Goal: Task Accomplishment & Management: Complete application form

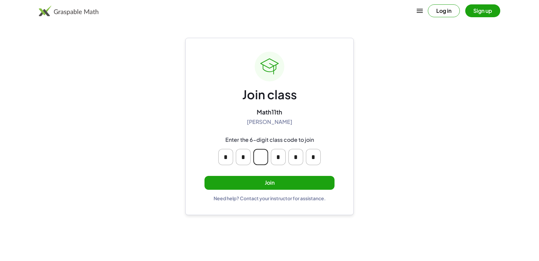
type input "*"
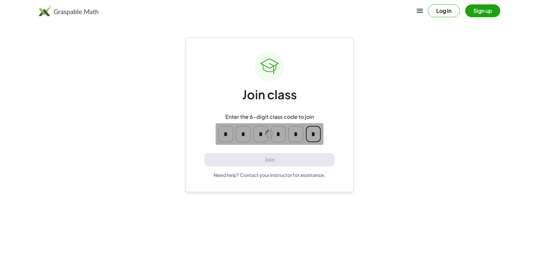
type input "*"
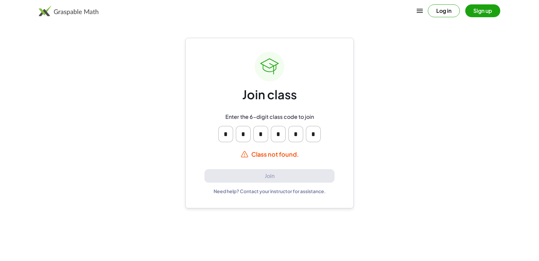
drag, startPoint x: 301, startPoint y: 158, endPoint x: 287, endPoint y: 148, distance: 16.9
click at [290, 151] on div "Join class Enter the 6-digit class code to join * * * * * * Class not found. Jo…" at bounding box center [270, 123] width 130 height 143
drag, startPoint x: 293, startPoint y: 122, endPoint x: 301, endPoint y: 117, distance: 10.0
click at [306, 119] on div "Enter the 6-digit class code to join * * * * * *" at bounding box center [269, 127] width 129 height 39
click at [254, 125] on div "* * * * * *" at bounding box center [270, 134] width 108 height 22
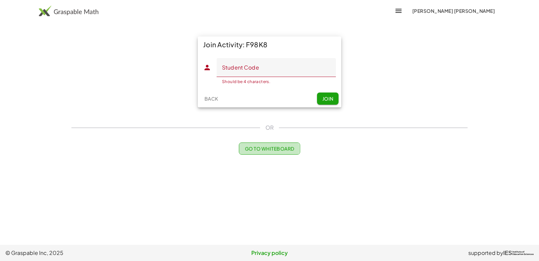
click at [271, 151] on span "Go to Whiteboard" at bounding box center [270, 148] width 50 height 6
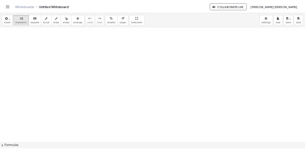
scroll to position [101, 0]
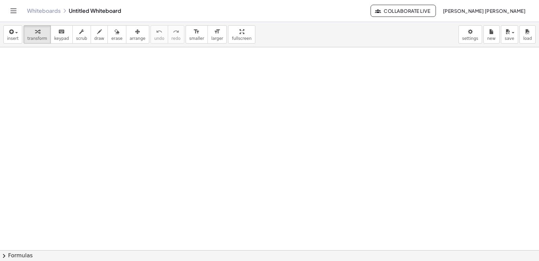
click at [7, 5] on header "Whiteboards Untitled Whiteboard Collaborate Live [PERSON_NAME] [PERSON_NAME]" at bounding box center [269, 11] width 539 height 22
click at [14, 9] on icon "Toggle navigation" at bounding box center [13, 11] width 8 height 8
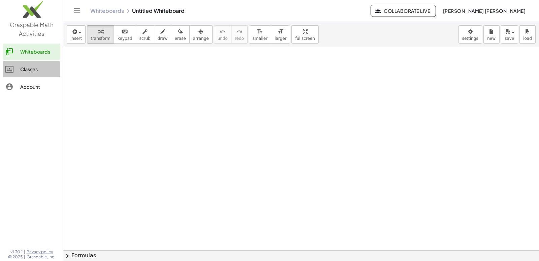
click at [38, 62] on link "Classes" at bounding box center [32, 69] width 58 height 16
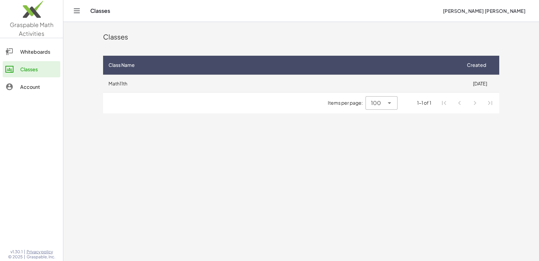
click at [297, 89] on td "Math11th" at bounding box center [282, 84] width 358 height 18
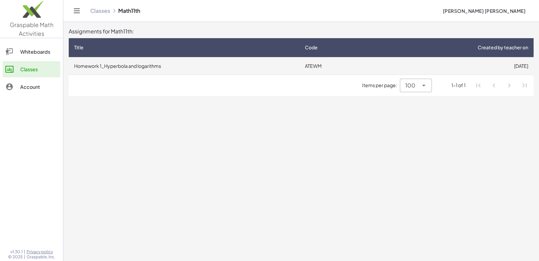
click at [204, 65] on td "Homework 1_Hyperbola and logarithms" at bounding box center [184, 66] width 231 height 18
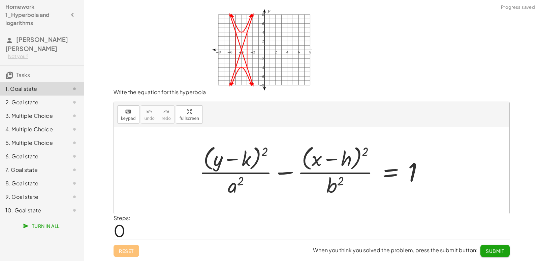
click at [49, 206] on div "10. Goal state" at bounding box center [32, 210] width 54 height 8
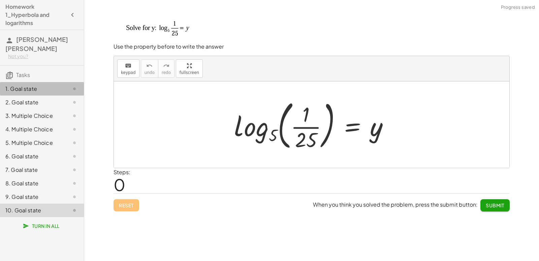
click at [36, 85] on div "1. Goal state" at bounding box center [32, 89] width 54 height 8
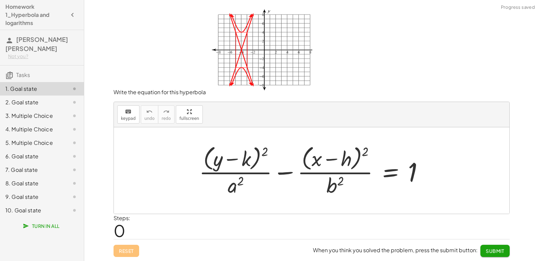
click at [209, 172] on div at bounding box center [314, 170] width 237 height 55
click at [247, 159] on div at bounding box center [314, 170] width 237 height 55
click at [125, 114] on icon "keyboard" at bounding box center [128, 112] width 6 height 8
click at [129, 117] on span "keypad" at bounding box center [128, 118] width 15 height 5
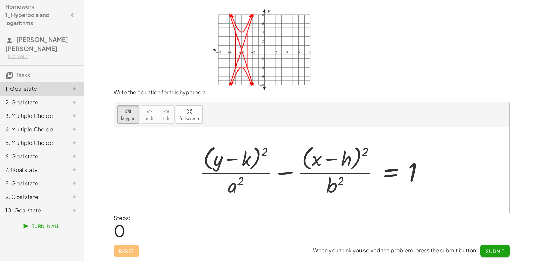
drag, startPoint x: 254, startPoint y: 169, endPoint x: 269, endPoint y: 164, distance: 15.7
click at [254, 168] on div at bounding box center [314, 170] width 237 height 55
click at [327, 163] on div at bounding box center [337, 158] width 30 height 23
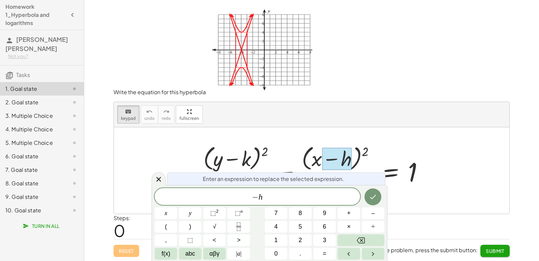
click at [294, 155] on div at bounding box center [314, 170] width 237 height 55
click at [383, 143] on div at bounding box center [314, 170] width 237 height 55
drag, startPoint x: 342, startPoint y: 154, endPoint x: 337, endPoint y: 153, distance: 4.5
click at [340, 154] on div at bounding box center [337, 158] width 30 height 23
click at [302, 158] on div at bounding box center [314, 170] width 237 height 55
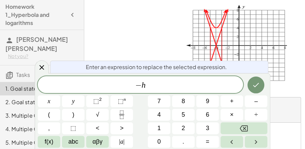
click at [148, 84] on span "− h" at bounding box center [141, 85] width 206 height 9
click at [255, 79] on button "Done" at bounding box center [256, 85] width 17 height 17
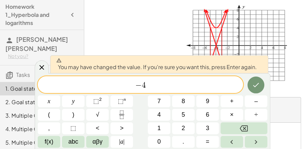
click at [283, 59] on img at bounding box center [234, 47] width 107 height 86
click at [259, 82] on icon "Done" at bounding box center [256, 85] width 8 height 8
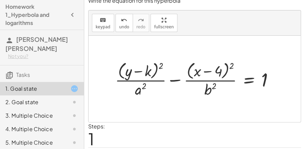
scroll to position [58, 0]
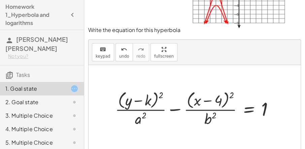
click at [150, 102] on div at bounding box center [197, 107] width 171 height 39
click at [148, 98] on div at bounding box center [197, 107] width 171 height 39
click at [142, 100] on div at bounding box center [197, 107] width 171 height 39
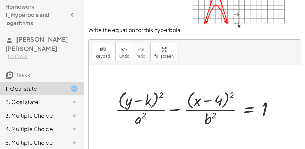
click at [142, 100] on div at bounding box center [197, 107] width 171 height 39
click at [150, 99] on div at bounding box center [197, 107] width 171 height 39
click at [105, 56] on span "keypad" at bounding box center [103, 56] width 15 height 5
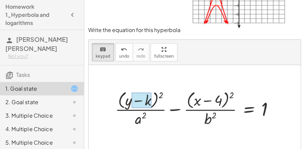
drag, startPoint x: 150, startPoint y: 95, endPoint x: 148, endPoint y: 100, distance: 5.3
click at [150, 95] on div at bounding box center [142, 100] width 20 height 16
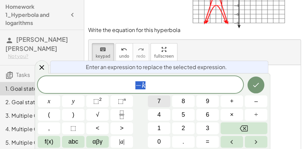
click at [148, 100] on button "7" at bounding box center [159, 101] width 23 height 12
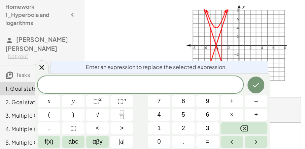
scroll to position [0, 0]
click at [260, 86] on icon "Done" at bounding box center [256, 85] width 8 height 8
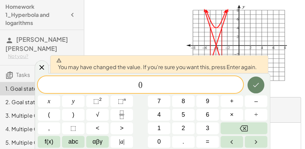
click at [257, 84] on icon "Done" at bounding box center [257, 85] width 6 height 4
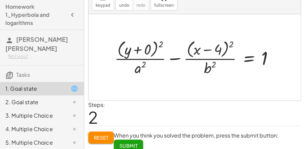
scroll to position [114, 0]
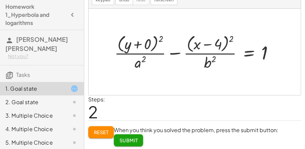
click at [148, 61] on div at bounding box center [197, 51] width 172 height 39
click at [142, 63] on div at bounding box center [197, 51] width 172 height 39
click at [139, 63] on div at bounding box center [197, 51] width 172 height 39
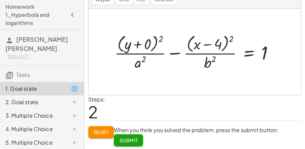
click at [142, 50] on div at bounding box center [197, 51] width 172 height 39
click at [145, 61] on div at bounding box center [197, 51] width 172 height 39
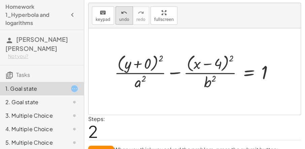
scroll to position [76, 0]
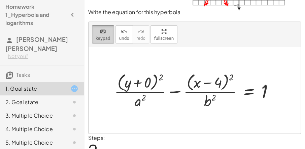
click at [105, 34] on icon "keyboard" at bounding box center [103, 32] width 6 height 8
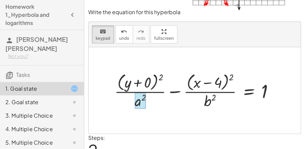
click at [140, 95] on div at bounding box center [140, 100] width 11 height 17
click at [0, 0] on div "x y ⬚ 2 ⬚ n 7 8 9 + – ( ) √ 4 5 6 × ÷ , ⬚ < > 1 2 3 f(x) abc αβγ | a | 0 . =" at bounding box center [0, 0] width 0 height 0
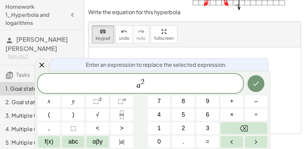
click at [142, 84] on span "2" at bounding box center [143, 81] width 4 height 7
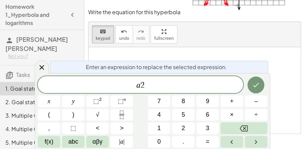
click at [144, 84] on span "2" at bounding box center [143, 85] width 4 height 8
click at [262, 87] on button "Done" at bounding box center [256, 85] width 17 height 17
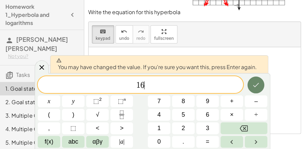
click at [254, 90] on button "Done" at bounding box center [256, 85] width 17 height 17
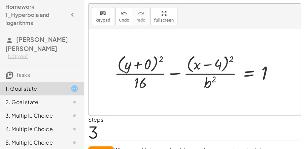
scroll to position [95, 0]
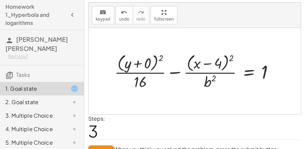
click at [212, 80] on div at bounding box center [197, 70] width 172 height 39
click at [207, 83] on div at bounding box center [197, 70] width 172 height 39
click at [251, 73] on div at bounding box center [197, 70] width 172 height 39
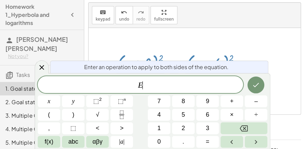
click at [259, 53] on div at bounding box center [197, 70] width 172 height 39
click at [39, 65] on icon at bounding box center [42, 67] width 8 height 8
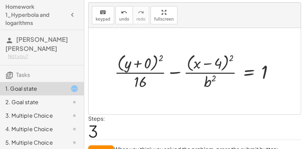
click at [218, 82] on div at bounding box center [197, 70] width 172 height 39
click at [210, 80] on div at bounding box center [197, 70] width 172 height 39
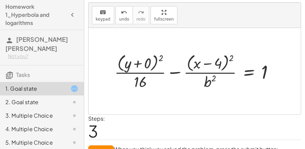
click at [210, 80] on div at bounding box center [197, 70] width 172 height 39
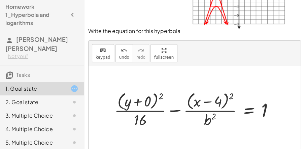
scroll to position [56, 0]
click at [211, 118] on div at bounding box center [197, 109] width 172 height 39
click at [210, 117] on div at bounding box center [197, 109] width 172 height 39
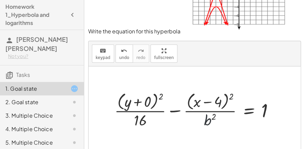
click at [210, 117] on div at bounding box center [197, 109] width 172 height 39
click at [212, 117] on div at bounding box center [197, 109] width 172 height 39
click at [101, 55] on span "keypad" at bounding box center [103, 57] width 15 height 5
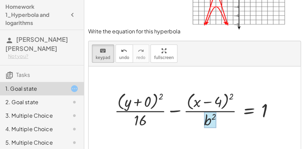
click at [209, 120] on div at bounding box center [210, 120] width 12 height 17
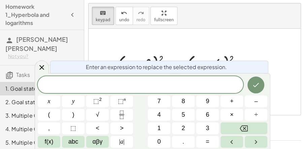
scroll to position [96, 0]
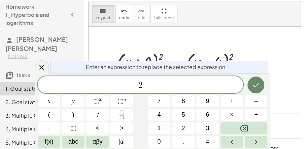
click at [257, 79] on button "Done" at bounding box center [256, 85] width 17 height 17
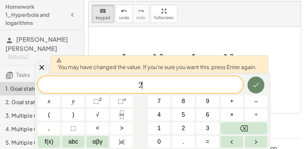
click at [256, 77] on button "Done" at bounding box center [256, 85] width 17 height 17
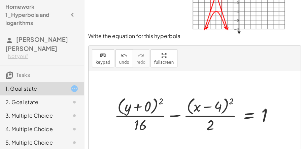
scroll to position [58, 0]
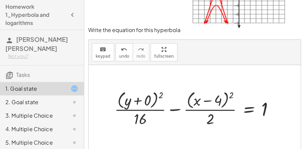
click at [140, 99] on div at bounding box center [197, 107] width 172 height 39
click at [140, 99] on div "+ · ( + y − k ) 2 · a 2 − · ( + x − h ) 2 · b 2 = 1 + · ( + y − k ) 2 · a 2 − ·…" at bounding box center [211, 108] width 147 height 43
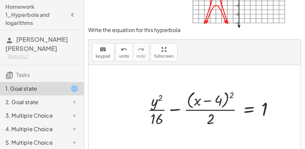
click at [161, 104] on div at bounding box center [213, 107] width 139 height 39
click at [160, 104] on div at bounding box center [213, 107] width 139 height 39
click at [153, 100] on div at bounding box center [213, 107] width 139 height 39
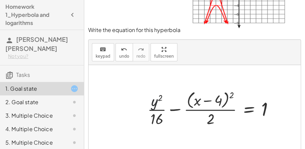
click at [153, 101] on div at bounding box center [213, 107] width 139 height 39
drag, startPoint x: 156, startPoint y: 109, endPoint x: 173, endPoint y: 92, distance: 23.4
click at [159, 105] on div at bounding box center [213, 107] width 139 height 39
drag, startPoint x: 173, startPoint y: 92, endPoint x: 195, endPoint y: 96, distance: 22.0
click at [174, 92] on div at bounding box center [213, 107] width 139 height 39
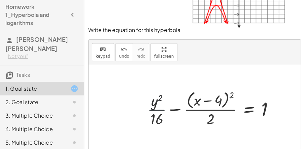
click at [201, 101] on div at bounding box center [213, 107] width 139 height 39
drag, startPoint x: 202, startPoint y: 101, endPoint x: 216, endPoint y: 99, distance: 15.0
click at [203, 100] on div at bounding box center [213, 107] width 139 height 39
drag, startPoint x: 216, startPoint y: 99, endPoint x: 213, endPoint y: 98, distance: 3.4
click at [213, 98] on div at bounding box center [213, 107] width 139 height 39
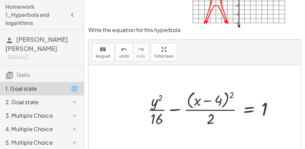
click at [214, 97] on div at bounding box center [213, 107] width 139 height 39
click at [216, 96] on div at bounding box center [213, 107] width 139 height 39
drag, startPoint x: 217, startPoint y: 96, endPoint x: 225, endPoint y: 97, distance: 7.1
click at [218, 96] on div at bounding box center [213, 107] width 139 height 39
drag, startPoint x: 225, startPoint y: 97, endPoint x: 228, endPoint y: 97, distance: 3.4
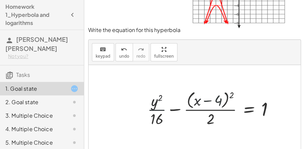
click at [228, 97] on div at bounding box center [213, 107] width 139 height 39
drag, startPoint x: 228, startPoint y: 97, endPoint x: 236, endPoint y: 97, distance: 7.8
click at [229, 97] on div at bounding box center [213, 107] width 139 height 39
drag, startPoint x: 236, startPoint y: 97, endPoint x: 243, endPoint y: 94, distance: 7.6
click at [236, 97] on div at bounding box center [213, 107] width 139 height 39
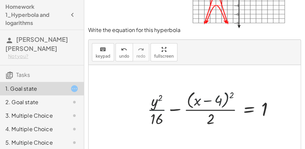
click at [243, 94] on div at bounding box center [213, 107] width 139 height 39
click at [146, 101] on div at bounding box center [213, 107] width 139 height 39
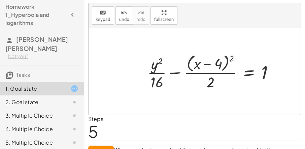
scroll to position [96, 0]
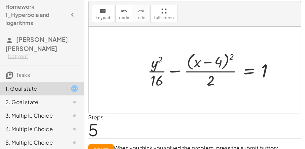
drag, startPoint x: 151, startPoint y: 91, endPoint x: 151, endPoint y: 86, distance: 4.4
click at [151, 90] on div at bounding box center [195, 70] width 212 height 86
click at [208, 62] on div at bounding box center [213, 69] width 139 height 39
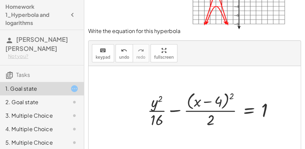
scroll to position [56, 0]
click at [208, 122] on div at bounding box center [213, 109] width 139 height 39
click at [208, 121] on div at bounding box center [213, 109] width 139 height 39
click at [216, 120] on div at bounding box center [213, 109] width 139 height 39
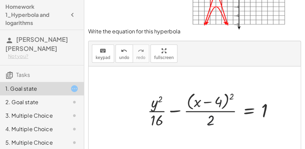
click at [216, 120] on div at bounding box center [213, 109] width 139 height 39
click at [210, 119] on div at bounding box center [213, 109] width 139 height 39
click at [110, 60] on button "keyboard keypad" at bounding box center [103, 54] width 22 height 18
click at [209, 118] on div at bounding box center [211, 120] width 8 height 17
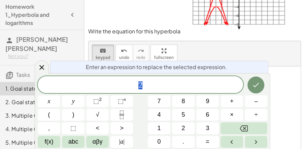
click at [209, 118] on span "6" at bounding box center [207, 114] width 3 height 9
click at [259, 83] on icon "Done" at bounding box center [256, 85] width 8 height 8
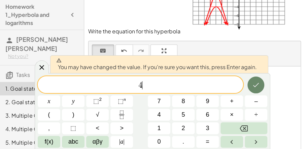
click at [259, 83] on icon "Done" at bounding box center [256, 85] width 8 height 8
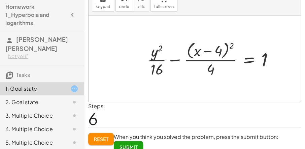
scroll to position [114, 0]
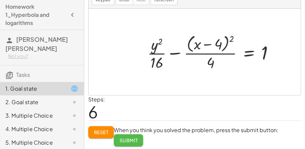
click at [137, 135] on button "Submit" at bounding box center [128, 140] width 29 height 12
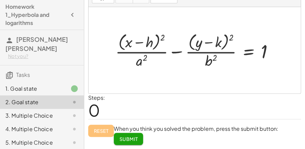
scroll to position [110, 0]
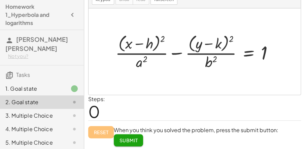
click at [56, 109] on div "1. Goal state" at bounding box center [42, 115] width 84 height 13
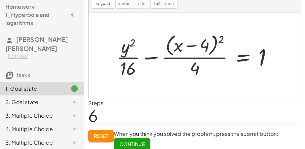
click at [55, 98] on div "2. Goal state" at bounding box center [32, 102] width 54 height 8
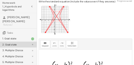
scroll to position [0, 0]
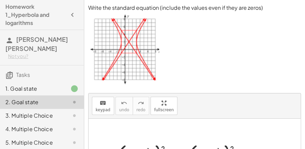
click at [129, 40] on img at bounding box center [123, 49] width 71 height 74
click at [129, 39] on img at bounding box center [123, 49] width 71 height 74
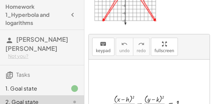
scroll to position [128, 0]
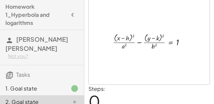
click at [157, 35] on div at bounding box center [151, 41] width 85 height 19
click at [156, 37] on div at bounding box center [151, 41] width 85 height 19
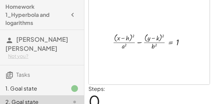
click at [152, 37] on div at bounding box center [151, 41] width 85 height 19
click at [154, 37] on div at bounding box center [151, 41] width 85 height 19
click at [157, 38] on div at bounding box center [151, 41] width 85 height 19
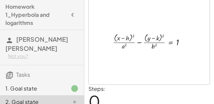
click at [158, 39] on div at bounding box center [151, 41] width 85 height 19
click at [159, 40] on div at bounding box center [151, 41] width 85 height 19
click at [155, 39] on div at bounding box center [151, 41] width 85 height 19
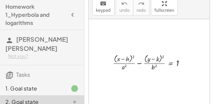
scroll to position [101, 0]
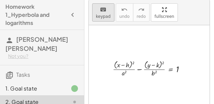
click at [104, 16] on span "keypad" at bounding box center [103, 16] width 15 height 5
click at [157, 65] on div at bounding box center [154, 65] width 8 height 7
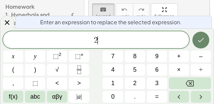
click at [198, 41] on icon "Done" at bounding box center [201, 40] width 6 height 4
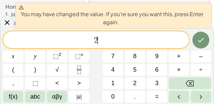
click at [197, 36] on icon "Done" at bounding box center [201, 40] width 8 height 8
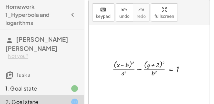
click at [36, 85] on div "1. Goal state" at bounding box center [32, 89] width 54 height 8
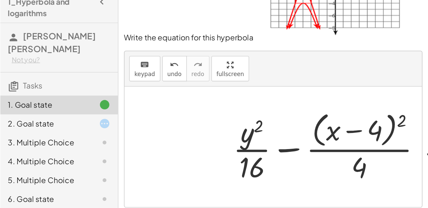
scroll to position [13, 0]
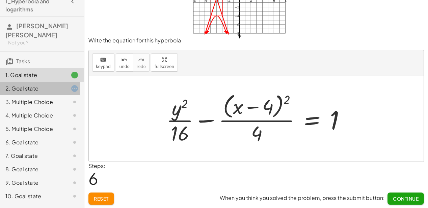
click at [51, 109] on div "2. Goal state" at bounding box center [42, 115] width 84 height 13
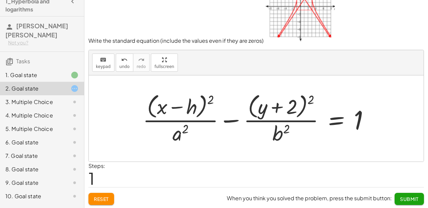
scroll to position [14, 0]
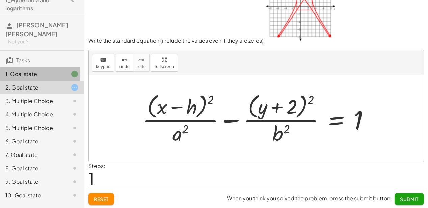
click at [51, 70] on div "1. Goal state" at bounding box center [32, 74] width 54 height 8
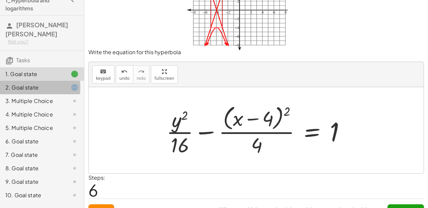
click at [51, 84] on div "2. Goal state" at bounding box center [32, 88] width 54 height 8
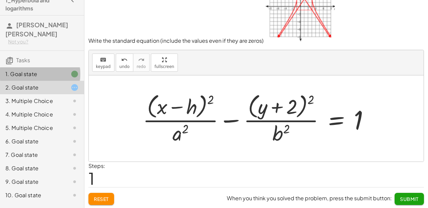
click at [47, 70] on div "1. Goal state" at bounding box center [32, 74] width 54 height 8
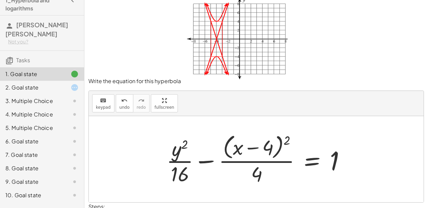
scroll to position [0, 0]
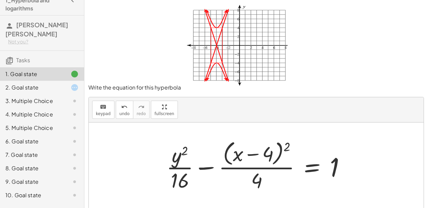
click at [54, 108] on div "2. Goal state" at bounding box center [42, 114] width 84 height 13
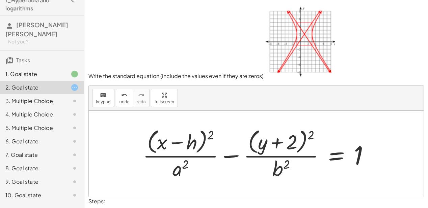
click at [282, 170] on div at bounding box center [258, 153] width 238 height 55
click at [278, 170] on div at bounding box center [258, 153] width 238 height 55
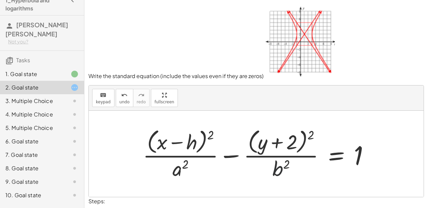
click at [325, 170] on div at bounding box center [258, 153] width 238 height 55
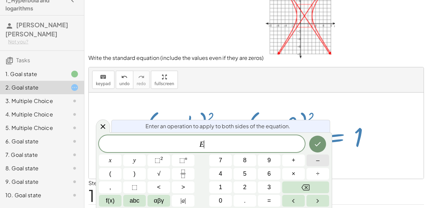
scroll to position [27, 0]
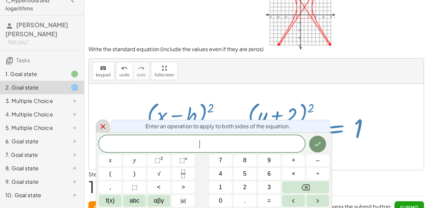
click at [102, 126] on icon at bounding box center [102, 126] width 5 height 5
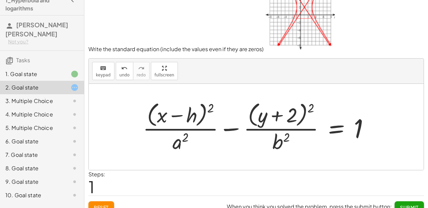
drag, startPoint x: 102, startPoint y: 73, endPoint x: 160, endPoint y: 97, distance: 62.9
click at [103, 73] on span "keypad" at bounding box center [103, 75] width 15 height 5
click at [278, 142] on div at bounding box center [280, 142] width 17 height 24
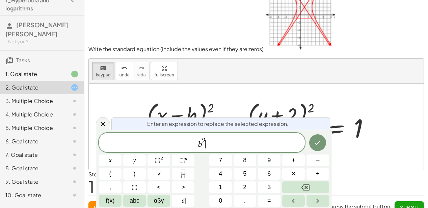
click at [278, 142] on span "b 2 ​" at bounding box center [202, 143] width 206 height 12
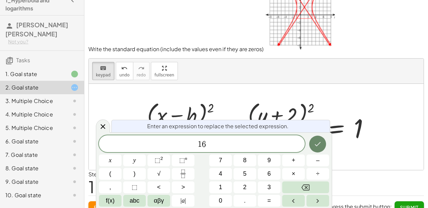
click at [310, 142] on button "Done" at bounding box center [317, 144] width 17 height 17
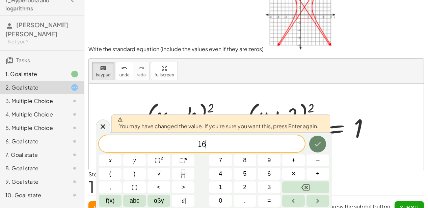
click at [311, 144] on button "Done" at bounding box center [317, 144] width 17 height 17
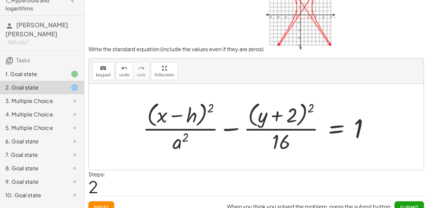
click at [191, 117] on div at bounding box center [258, 126] width 238 height 55
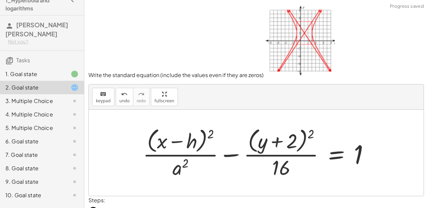
scroll to position [0, 0]
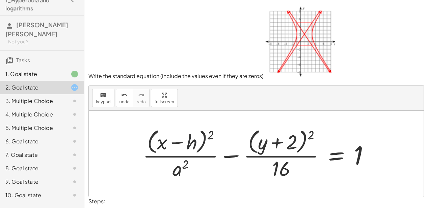
click at [191, 146] on div at bounding box center [258, 153] width 238 height 55
click at [190, 146] on div at bounding box center [258, 153] width 238 height 55
click at [294, 144] on div at bounding box center [258, 153] width 238 height 55
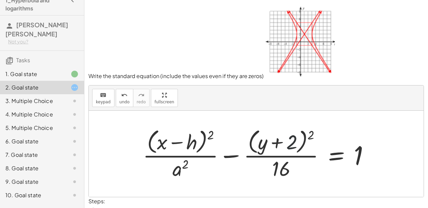
click at [294, 144] on div at bounding box center [258, 153] width 238 height 55
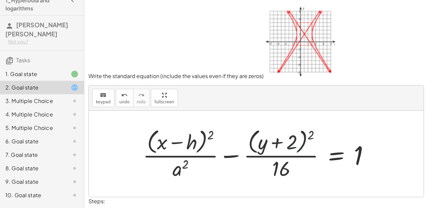
click at [294, 144] on div at bounding box center [258, 153] width 238 height 55
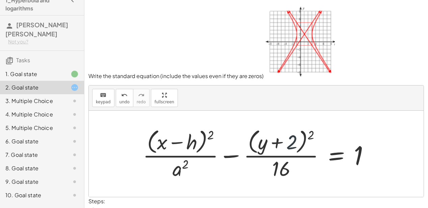
click at [294, 144] on div at bounding box center [258, 153] width 238 height 55
click at [107, 106] on button "keyboard keypad" at bounding box center [103, 98] width 22 height 18
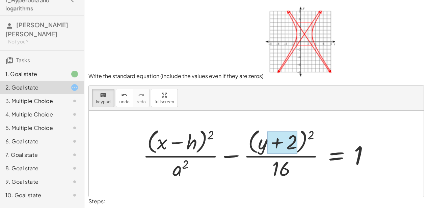
click at [288, 150] on div at bounding box center [282, 142] width 30 height 23
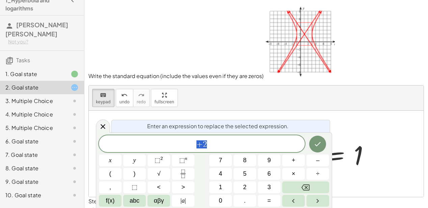
click at [288, 150] on div "+ 2" at bounding box center [202, 144] width 206 height 17
drag, startPoint x: 252, startPoint y: 144, endPoint x: 180, endPoint y: 144, distance: 72.5
click at [180, 144] on span "+ 2" at bounding box center [202, 144] width 206 height 9
click at [314, 148] on icon "Done" at bounding box center [317, 144] width 8 height 8
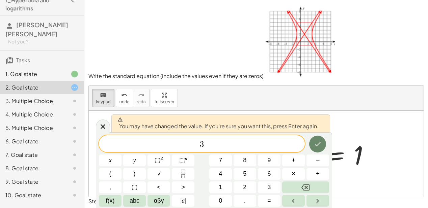
click at [321, 145] on icon "Done" at bounding box center [317, 144] width 8 height 8
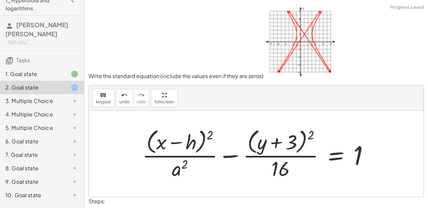
click at [191, 147] on div at bounding box center [258, 153] width 239 height 55
click at [194, 146] on div at bounding box center [258, 153] width 239 height 55
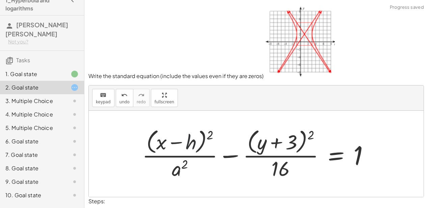
click at [194, 146] on div at bounding box center [258, 153] width 239 height 55
click at [102, 101] on span "keypad" at bounding box center [103, 102] width 15 height 5
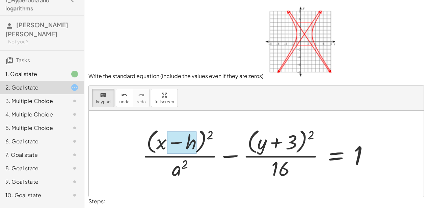
click at [181, 138] on div at bounding box center [182, 142] width 30 height 23
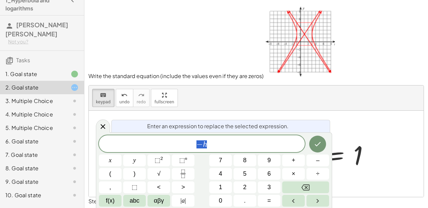
click at [181, 138] on div "− h" at bounding box center [202, 144] width 206 height 17
drag, startPoint x: 240, startPoint y: 144, endPoint x: 175, endPoint y: 140, distance: 65.2
click at [175, 140] on span "− h" at bounding box center [202, 144] width 206 height 9
click at [314, 147] on icon "Done" at bounding box center [317, 144] width 8 height 8
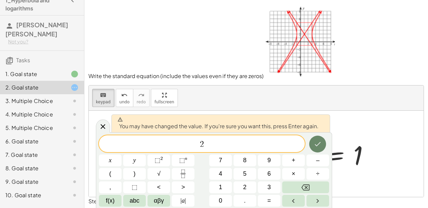
click at [314, 147] on icon "Done" at bounding box center [317, 144] width 8 height 8
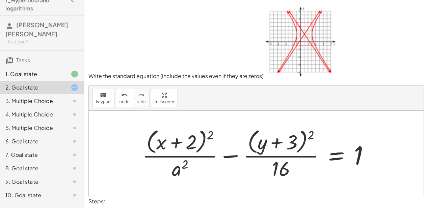
click at [178, 164] on div at bounding box center [258, 153] width 239 height 55
click at [179, 165] on div at bounding box center [258, 153] width 239 height 55
click at [183, 173] on div at bounding box center [258, 153] width 239 height 55
click at [178, 173] on div at bounding box center [258, 153] width 239 height 55
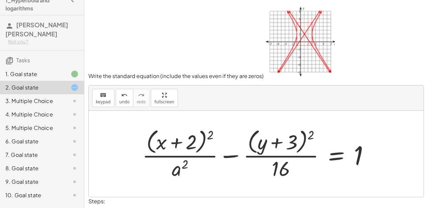
click at [178, 173] on div at bounding box center [258, 153] width 239 height 55
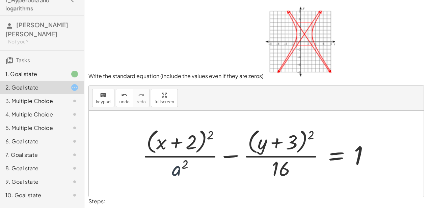
click at [178, 173] on div at bounding box center [258, 153] width 239 height 55
click at [100, 93] on icon "keyboard" at bounding box center [103, 95] width 6 height 8
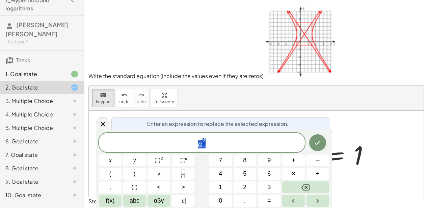
click at [171, 162] on div "a 2 x y ⬚ 2 ⬚ n 7 8 9 + – ( ) √ 4 5 6 × ÷ , ⬚ < > 1 2 3 f(x) abc αβγ | a | 0 . =" at bounding box center [214, 170] width 230 height 74
click at [206, 146] on span "a 2 ​" at bounding box center [202, 143] width 206 height 12
drag, startPoint x: 206, startPoint y: 146, endPoint x: 170, endPoint y: 146, distance: 35.4
click at [170, 146] on span "a 2" at bounding box center [202, 143] width 206 height 12
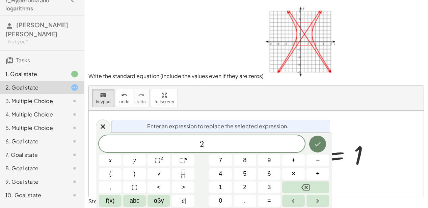
click at [312, 142] on button "Done" at bounding box center [317, 144] width 17 height 17
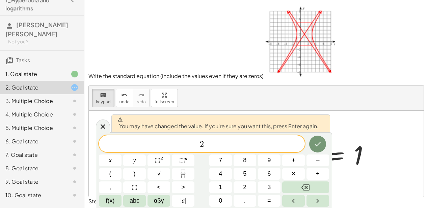
click at [121, 155] on div at bounding box center [110, 161] width 23 height 12
click at [310, 142] on button "Done" at bounding box center [317, 144] width 17 height 17
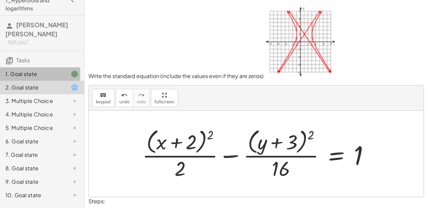
click at [33, 94] on div "1. Goal state" at bounding box center [42, 100] width 84 height 13
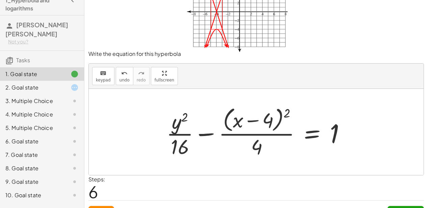
scroll to position [47, 0]
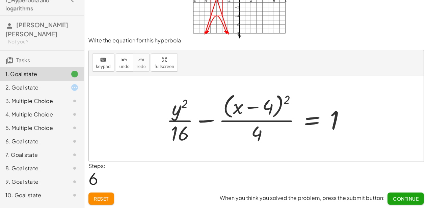
click at [61, 108] on div "2. Goal state" at bounding box center [42, 114] width 84 height 13
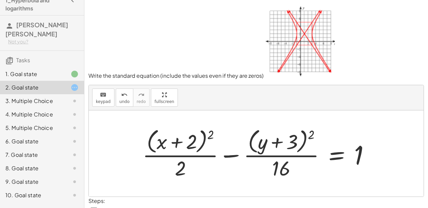
scroll to position [0, 0]
click at [145, 139] on div at bounding box center [258, 153] width 239 height 55
click at [161, 130] on div at bounding box center [258, 153] width 239 height 55
click at [288, 166] on div at bounding box center [258, 153] width 239 height 55
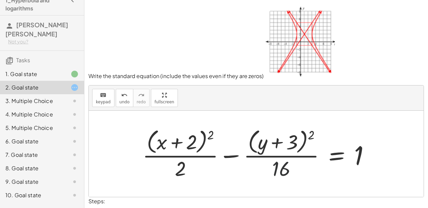
click at [288, 166] on div at bounding box center [258, 153] width 239 height 55
click at [23, 84] on div "2. Goal state" at bounding box center [42, 87] width 84 height 13
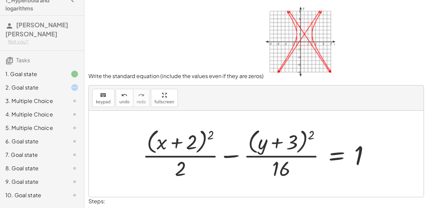
click at [19, 97] on div "3. Multiple Choice" at bounding box center [32, 101] width 54 height 8
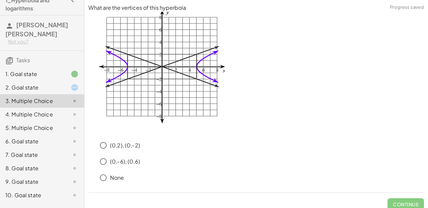
click at [32, 135] on div "4. Multiple Choice" at bounding box center [42, 141] width 84 height 13
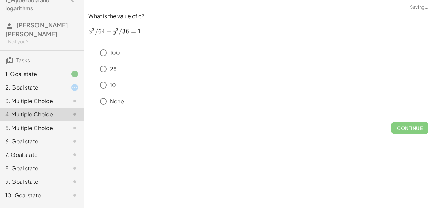
click at [32, 162] on div "6. Goal state" at bounding box center [42, 168] width 84 height 13
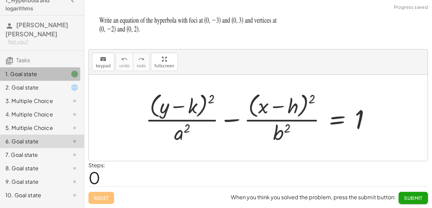
click at [31, 70] on div "1. Goal state" at bounding box center [32, 74] width 54 height 8
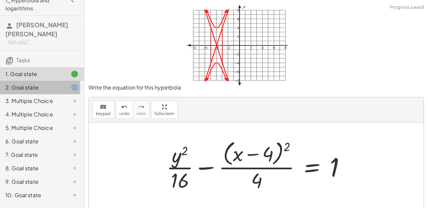
click at [32, 108] on div "2. Goal state" at bounding box center [42, 114] width 84 height 13
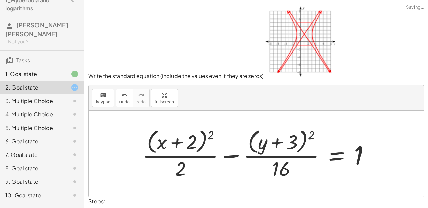
click at [32, 70] on div "1. Goal state" at bounding box center [32, 74] width 54 height 8
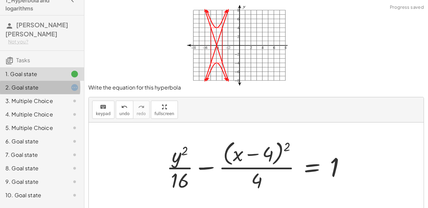
click at [39, 84] on div "2. Goal state" at bounding box center [32, 88] width 54 height 8
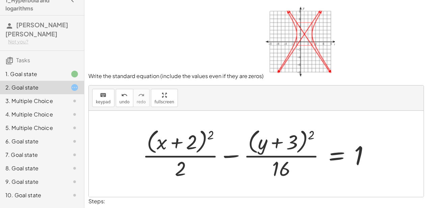
click at [290, 29] on img at bounding box center [298, 41] width 71 height 74
click at [299, 33] on img at bounding box center [298, 41] width 71 height 74
click at [302, 34] on img at bounding box center [298, 41] width 71 height 74
click at [306, 34] on img at bounding box center [298, 41] width 71 height 74
click at [310, 34] on img at bounding box center [298, 41] width 71 height 74
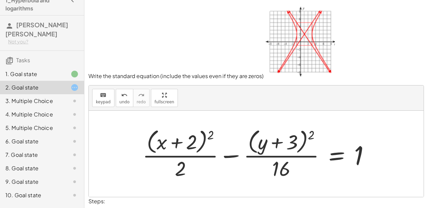
click at [302, 36] on img at bounding box center [298, 41] width 71 height 74
click at [302, 41] on img at bounding box center [298, 41] width 71 height 74
click at [302, 45] on img at bounding box center [298, 41] width 71 height 74
click at [22, 70] on div "1. Goal state" at bounding box center [32, 74] width 54 height 8
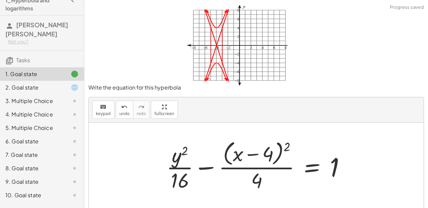
click at [158, 163] on div "+ · ( + y − k ) 2 · a 2 − · ( + x − h ) 2 · b 2 = 1 + · ( + y − k ) 2 · a 2 − ·…" at bounding box center [255, 166] width 199 height 58
click at [215, 32] on img at bounding box center [234, 47] width 107 height 86
click at [214, 36] on img at bounding box center [234, 47] width 107 height 86
click at [216, 40] on img at bounding box center [234, 47] width 107 height 86
click at [216, 43] on img at bounding box center [234, 47] width 107 height 86
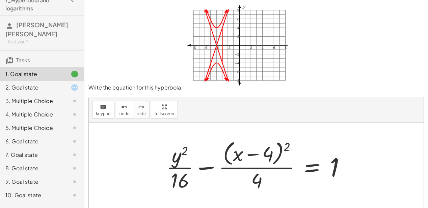
click at [29, 84] on div "2. Goal state" at bounding box center [32, 88] width 54 height 8
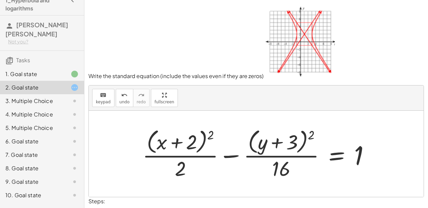
click at [193, 144] on div at bounding box center [258, 153] width 239 height 55
click at [296, 34] on img at bounding box center [298, 41] width 71 height 74
click at [302, 29] on img at bounding box center [298, 41] width 71 height 74
click at [302, 27] on img at bounding box center [298, 41] width 71 height 74
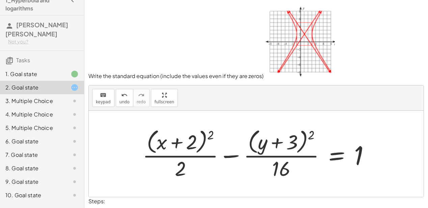
click at [302, 31] on img at bounding box center [298, 41] width 71 height 74
click at [303, 27] on img at bounding box center [298, 41] width 71 height 74
click at [294, 37] on img at bounding box center [298, 41] width 71 height 74
click at [298, 38] on img at bounding box center [298, 41] width 71 height 74
click at [295, 35] on img at bounding box center [298, 41] width 71 height 74
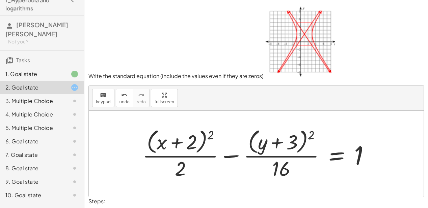
click at [299, 35] on img at bounding box center [298, 41] width 71 height 74
click at [302, 34] on img at bounding box center [298, 41] width 71 height 74
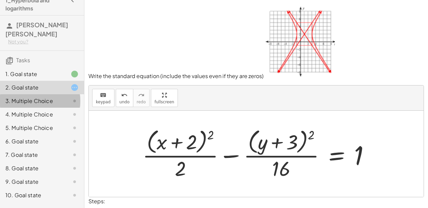
click at [53, 97] on div "3. Multiple Choice" at bounding box center [32, 101] width 54 height 8
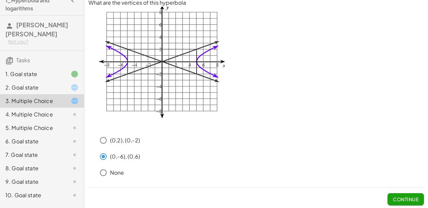
scroll to position [6, 0]
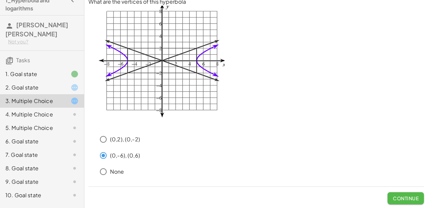
click at [394, 197] on span "Continue" at bounding box center [405, 199] width 26 height 6
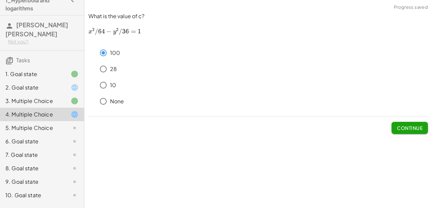
click at [114, 60] on div "100" at bounding box center [261, 52] width 331 height 13
click at [394, 126] on button "Continue" at bounding box center [409, 128] width 36 height 12
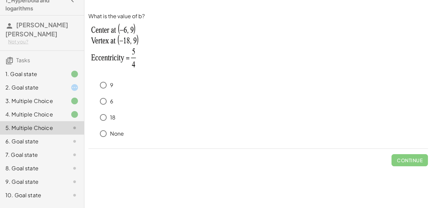
click at [51, 138] on div "6. Goal state" at bounding box center [32, 142] width 54 height 8
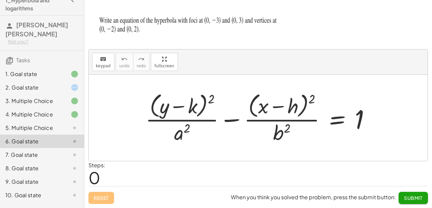
click at [61, 124] on div at bounding box center [69, 128] width 19 height 8
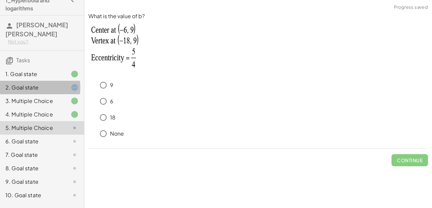
click at [43, 84] on div "2. Goal state" at bounding box center [32, 88] width 54 height 8
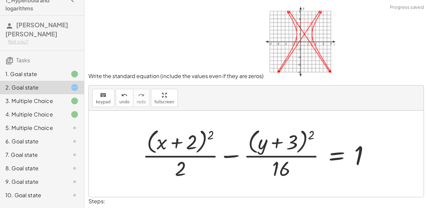
click at [42, 175] on div "7. Goal state" at bounding box center [42, 181] width 84 height 13
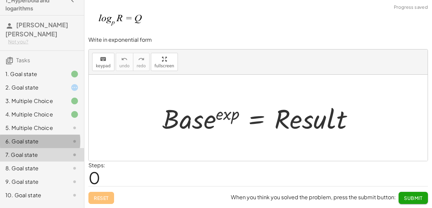
click at [28, 138] on div "6. Goal state" at bounding box center [32, 142] width 54 height 8
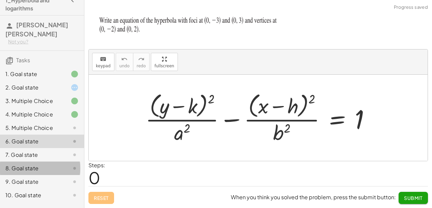
click at [31, 189] on div "8. Goal state" at bounding box center [42, 195] width 84 height 13
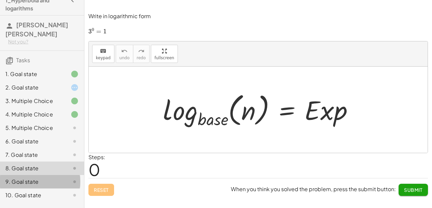
click at [39, 178] on div "9. Goal state" at bounding box center [32, 182] width 54 height 8
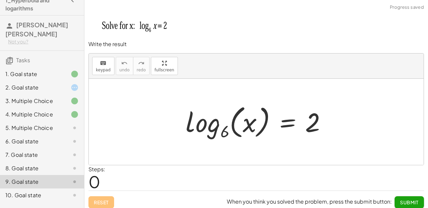
click at [32, 189] on div "8. Goal state" at bounding box center [42, 195] width 84 height 13
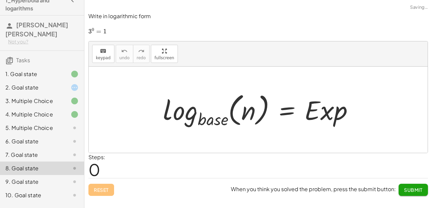
click at [38, 178] on div "9. Goal state" at bounding box center [32, 182] width 54 height 8
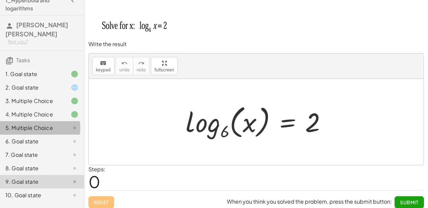
click at [32, 148] on div "5. Multiple Choice" at bounding box center [42, 154] width 84 height 13
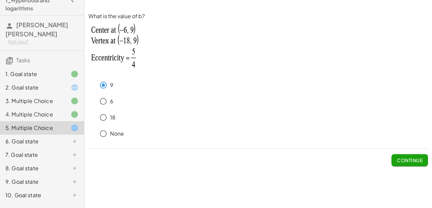
click at [418, 164] on button "Continue" at bounding box center [409, 160] width 36 height 12
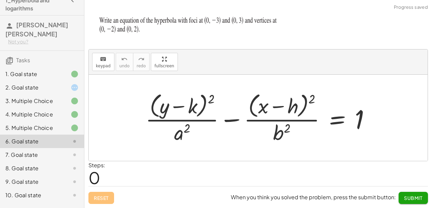
click at [32, 111] on div "4. Multiple Choice" at bounding box center [32, 115] width 54 height 8
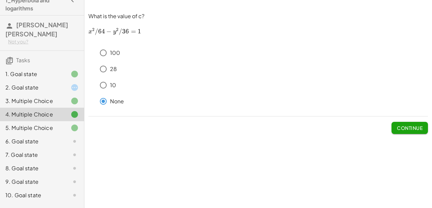
click at [47, 97] on div "3. Multiple Choice" at bounding box center [32, 101] width 54 height 8
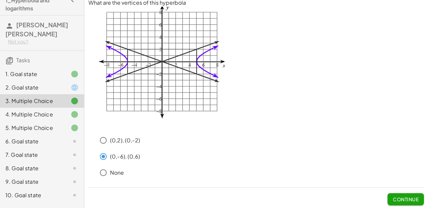
scroll to position [6, 0]
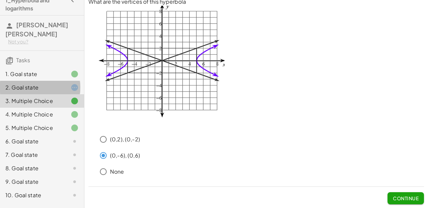
click at [61, 84] on div at bounding box center [69, 88] width 19 height 8
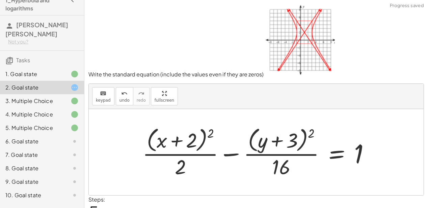
scroll to position [0, 0]
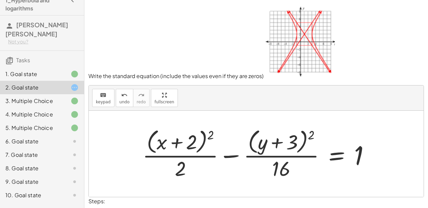
click at [199, 143] on div at bounding box center [258, 153] width 239 height 55
click at [194, 140] on div at bounding box center [258, 153] width 239 height 55
click at [102, 96] on icon "keyboard" at bounding box center [103, 95] width 6 height 8
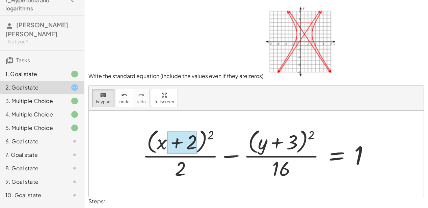
click at [189, 135] on div at bounding box center [182, 142] width 30 height 23
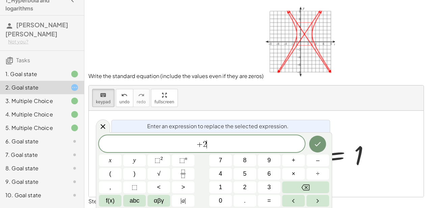
click at [209, 145] on span "+ 2 ​" at bounding box center [202, 144] width 206 height 9
click at [312, 140] on button "Done" at bounding box center [317, 144] width 17 height 17
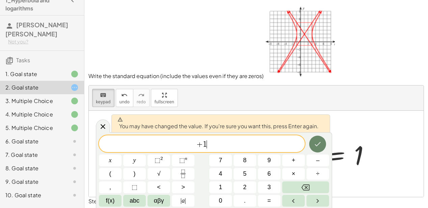
click at [313, 140] on button "Done" at bounding box center [317, 144] width 17 height 17
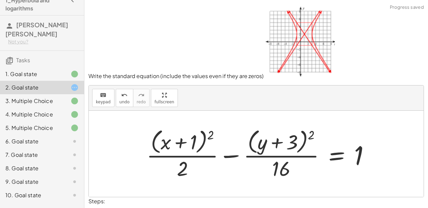
click at [21, 70] on div "1. Goal state" at bounding box center [32, 74] width 54 height 8
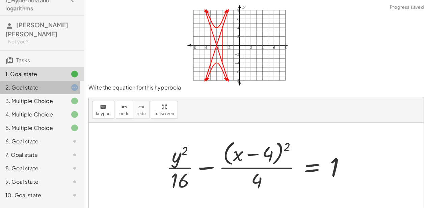
click at [34, 108] on div "2. Goal state" at bounding box center [42, 114] width 84 height 13
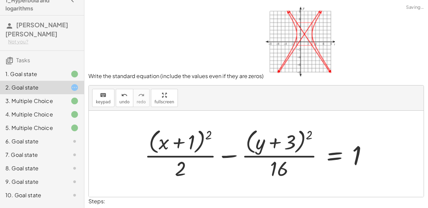
click at [45, 94] on div "1. Goal state" at bounding box center [42, 100] width 84 height 13
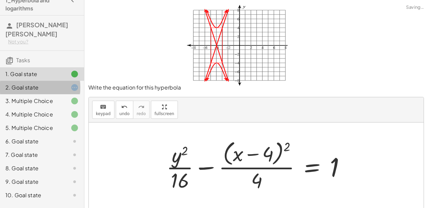
click at [35, 84] on div "2. Goal state" at bounding box center [32, 88] width 54 height 8
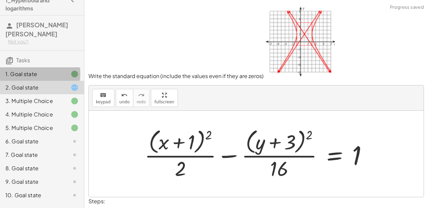
click at [38, 70] on div "1. Goal state" at bounding box center [32, 74] width 54 height 8
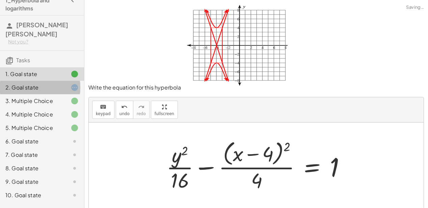
click at [31, 84] on div "2. Goal state" at bounding box center [32, 88] width 54 height 8
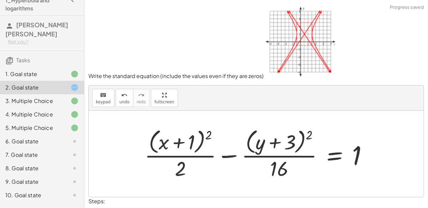
click at [43, 70] on div "1. Goal state" at bounding box center [32, 74] width 54 height 8
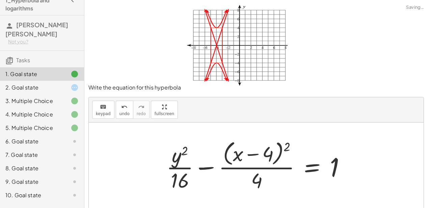
click at [40, 84] on div "2. Goal state" at bounding box center [32, 88] width 54 height 8
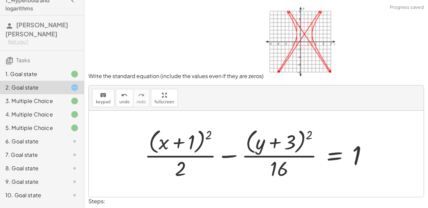
click at [43, 70] on div "1. Goal state" at bounding box center [32, 74] width 54 height 8
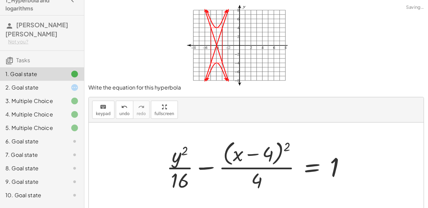
click at [43, 84] on div "2. Goal state" at bounding box center [32, 88] width 54 height 8
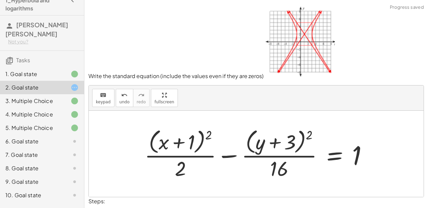
click at [180, 148] on div at bounding box center [258, 153] width 235 height 55
click at [182, 143] on div at bounding box center [258, 153] width 235 height 55
click at [104, 102] on span "keypad" at bounding box center [103, 102] width 15 height 5
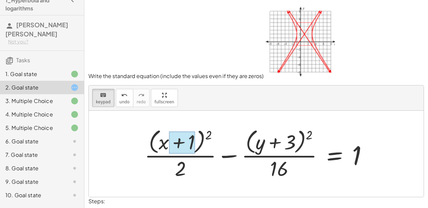
click at [186, 141] on div at bounding box center [182, 142] width 26 height 23
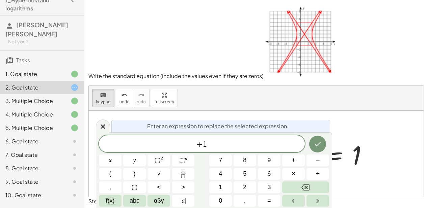
click at [186, 142] on span "+ 1" at bounding box center [202, 144] width 206 height 9
click at [201, 146] on span "+" at bounding box center [199, 145] width 6 height 8
click at [314, 147] on icon "Done" at bounding box center [317, 144] width 8 height 8
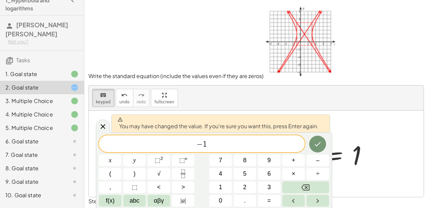
click at [121, 155] on div at bounding box center [110, 161] width 23 height 12
click at [320, 143] on icon "Done" at bounding box center [318, 144] width 6 height 4
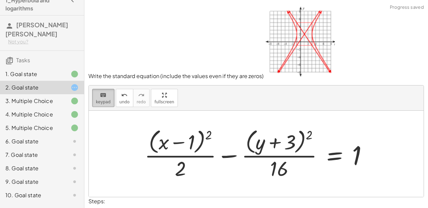
click at [108, 104] on span "keypad" at bounding box center [103, 102] width 15 height 5
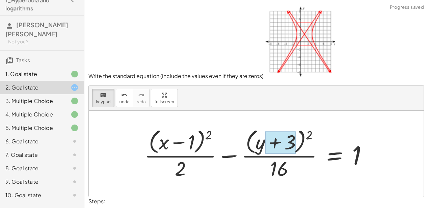
click at [276, 144] on div at bounding box center [280, 142] width 30 height 23
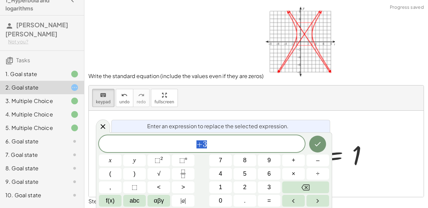
click at [275, 144] on span "+ 3" at bounding box center [202, 144] width 206 height 9
click at [203, 147] on span "3" at bounding box center [205, 145] width 4 height 8
click at [316, 143] on icon "Done" at bounding box center [317, 144] width 8 height 8
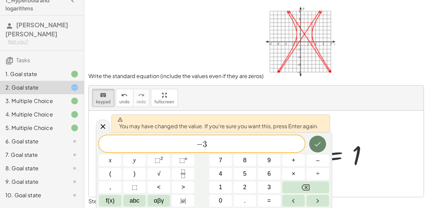
click at [316, 147] on icon "Done" at bounding box center [317, 144] width 8 height 8
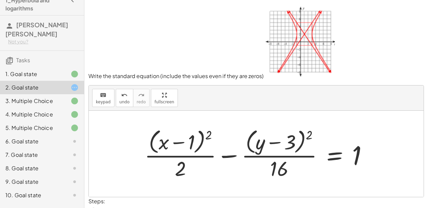
click at [296, 39] on img at bounding box center [298, 41] width 71 height 74
click at [298, 38] on img at bounding box center [298, 41] width 71 height 74
click at [295, 38] on img at bounding box center [298, 41] width 71 height 74
click at [299, 38] on img at bounding box center [298, 41] width 71 height 74
click at [302, 39] on img at bounding box center [298, 41] width 71 height 74
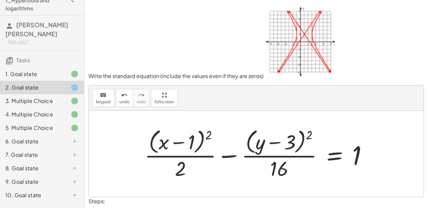
click at [306, 38] on img at bounding box center [298, 41] width 71 height 74
click at [311, 38] on img at bounding box center [298, 41] width 71 height 74
click at [305, 38] on img at bounding box center [298, 41] width 71 height 74
click at [301, 38] on img at bounding box center [298, 41] width 71 height 74
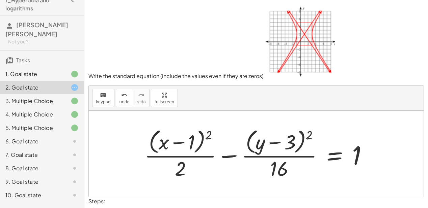
click at [298, 39] on img at bounding box center [298, 41] width 71 height 74
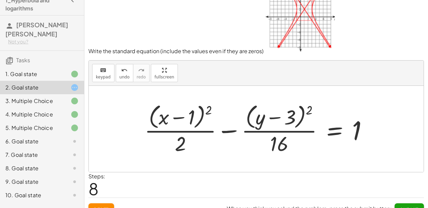
scroll to position [35, 0]
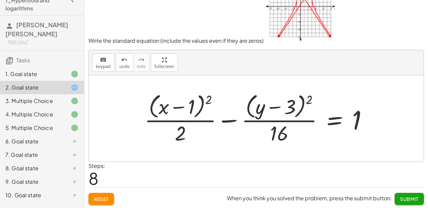
click at [404, 201] on span "Submit" at bounding box center [409, 199] width 19 height 6
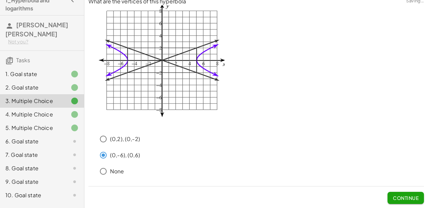
scroll to position [6, 0]
click at [70, 84] on icon at bounding box center [74, 88] width 8 height 8
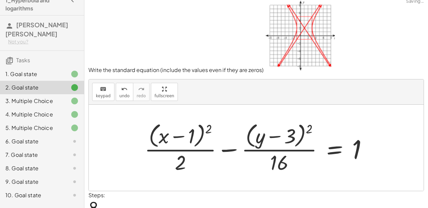
click at [91, 111] on div at bounding box center [256, 148] width 334 height 86
click at [43, 97] on div "3. Multiple Choice" at bounding box center [32, 101] width 54 height 8
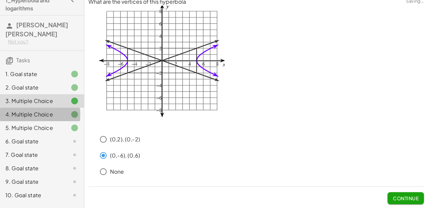
click at [55, 135] on div "4. Multiple Choice" at bounding box center [42, 141] width 84 height 13
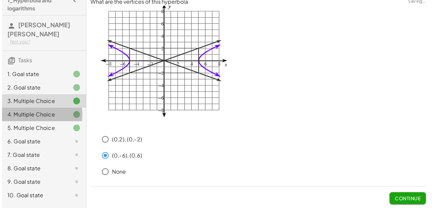
scroll to position [0, 0]
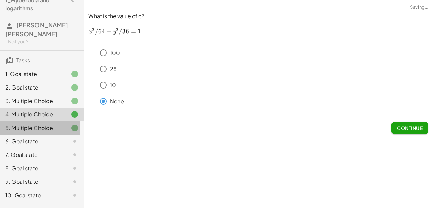
click at [55, 124] on div "5. Multiple Choice" at bounding box center [32, 128] width 54 height 8
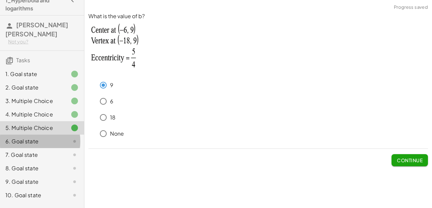
click at [55, 138] on div "6. Goal state" at bounding box center [32, 142] width 54 height 8
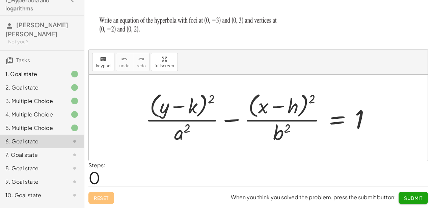
click at [198, 104] on div at bounding box center [260, 117] width 237 height 55
click at [187, 109] on div at bounding box center [260, 117] width 237 height 55
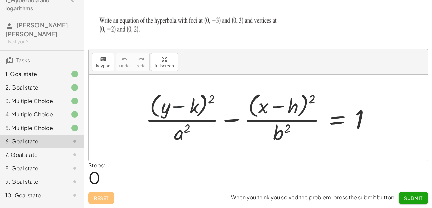
click at [187, 109] on div at bounding box center [260, 117] width 237 height 55
click at [109, 61] on button "keyboard keypad" at bounding box center [103, 62] width 22 height 18
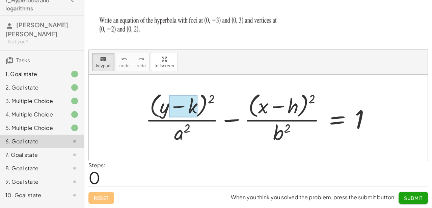
click at [186, 107] on div at bounding box center [183, 106] width 28 height 23
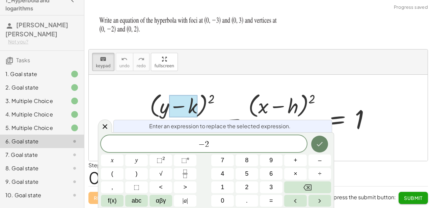
click at [324, 147] on button "Done" at bounding box center [319, 144] width 17 height 17
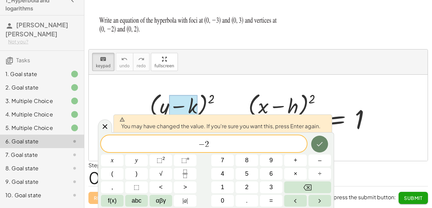
click at [320, 148] on button "Done" at bounding box center [319, 144] width 17 height 17
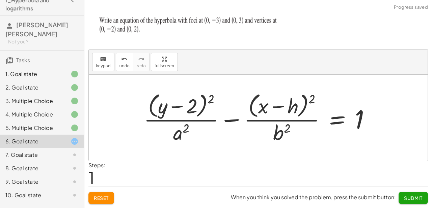
click at [367, 140] on div at bounding box center [259, 117] width 238 height 55
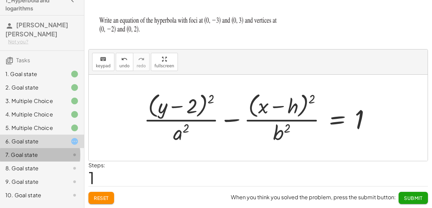
click at [51, 151] on div "7. Goal state" at bounding box center [32, 155] width 54 height 8
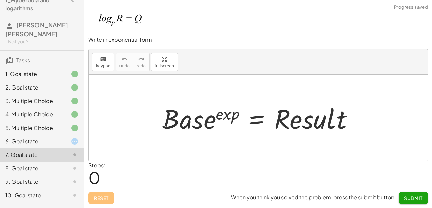
click at [47, 165] on div "8. Goal state" at bounding box center [32, 169] width 54 height 8
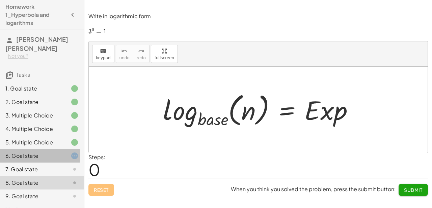
click at [49, 152] on div "6. Goal state" at bounding box center [32, 156] width 54 height 8
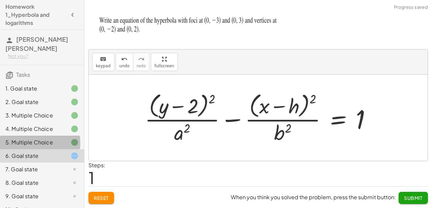
click at [40, 139] on div "5. Multiple Choice" at bounding box center [32, 143] width 54 height 8
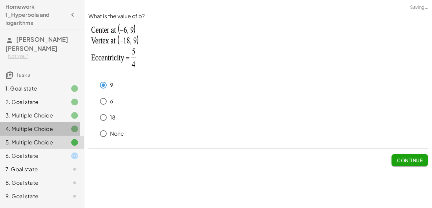
click at [38, 125] on div "4. Multiple Choice" at bounding box center [32, 129] width 54 height 8
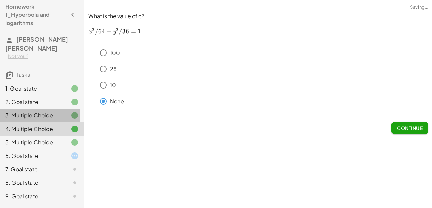
click at [33, 112] on div "3. Multiple Choice" at bounding box center [32, 116] width 54 height 8
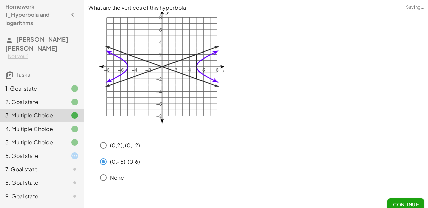
click at [31, 98] on div "2. Goal state" at bounding box center [32, 102] width 54 height 8
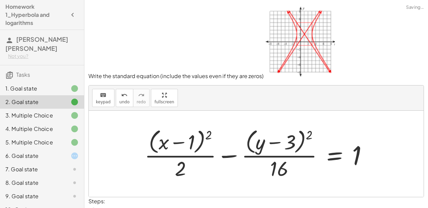
click at [30, 85] on div "1. Goal state" at bounding box center [32, 89] width 54 height 8
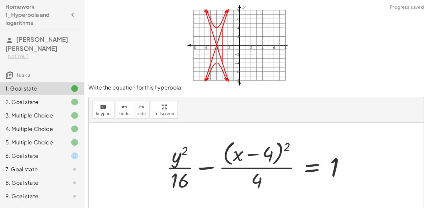
click at [33, 98] on div "2. Goal state" at bounding box center [32, 102] width 54 height 8
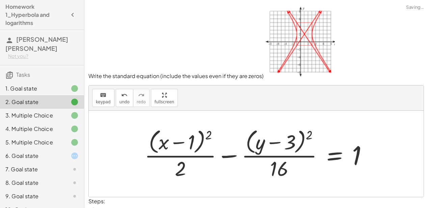
click at [36, 98] on div "2. Goal state" at bounding box center [42, 101] width 84 height 13
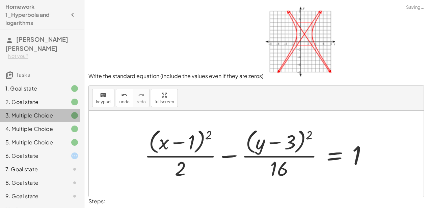
click at [43, 112] on div "3. Multiple Choice" at bounding box center [32, 116] width 54 height 8
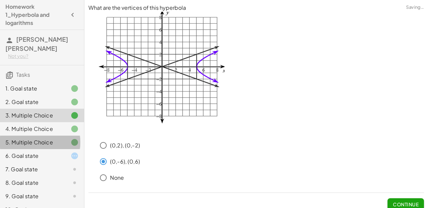
click at [48, 163] on div "5. Multiple Choice" at bounding box center [42, 169] width 84 height 13
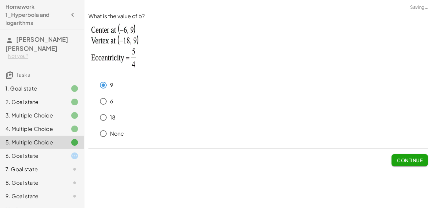
click at [54, 176] on div "6. Goal state" at bounding box center [42, 182] width 84 height 13
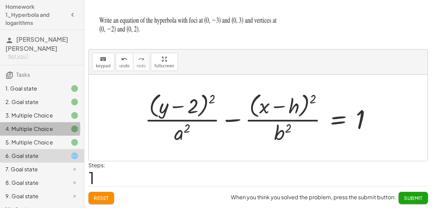
click at [47, 149] on div "4. Multiple Choice" at bounding box center [42, 155] width 84 height 13
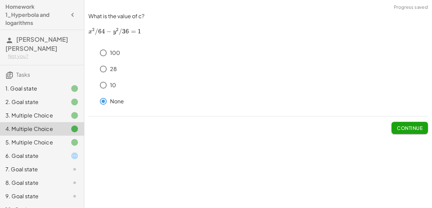
click at [48, 139] on div "5. Multiple Choice" at bounding box center [32, 143] width 54 height 8
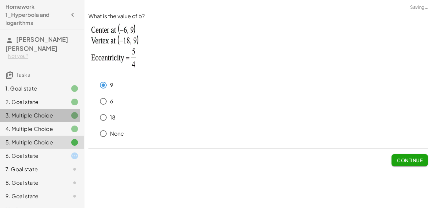
click at [45, 112] on div "3. Multiple Choice" at bounding box center [32, 116] width 54 height 8
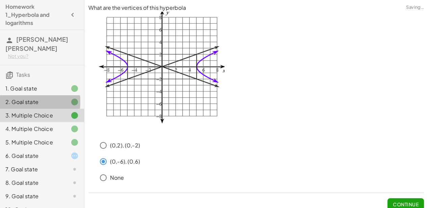
click at [44, 98] on div "2. Goal state" at bounding box center [32, 102] width 54 height 8
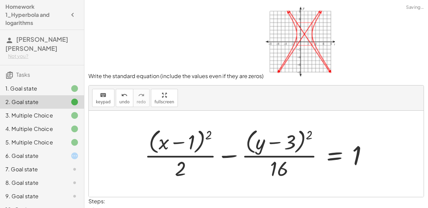
click at [43, 85] on div "1. Goal state" at bounding box center [32, 89] width 54 height 8
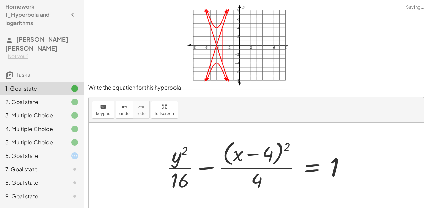
click at [47, 112] on div "3. Multiple Choice" at bounding box center [32, 116] width 54 height 8
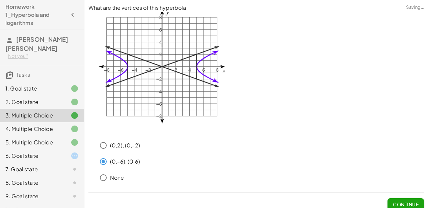
click at [49, 139] on div "5. Multiple Choice" at bounding box center [32, 143] width 54 height 8
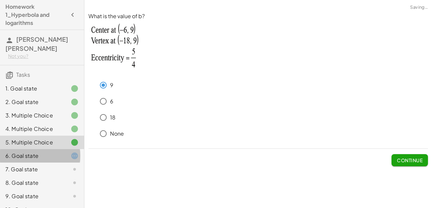
click at [53, 152] on div "6. Goal state" at bounding box center [32, 156] width 54 height 8
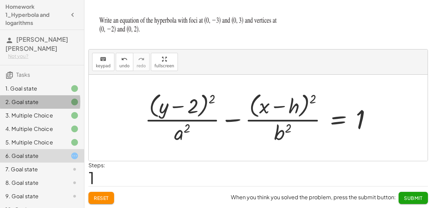
click at [55, 98] on div "2. Goal state" at bounding box center [32, 102] width 54 height 8
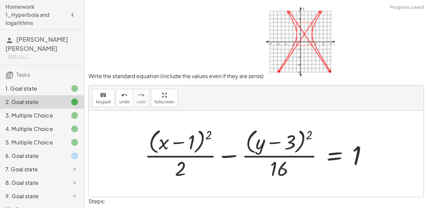
click at [52, 85] on div "1. Goal state" at bounding box center [32, 89] width 54 height 8
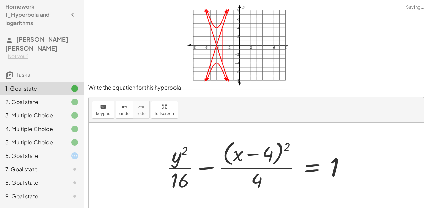
click at [54, 122] on div "2. Goal state" at bounding box center [42, 128] width 84 height 13
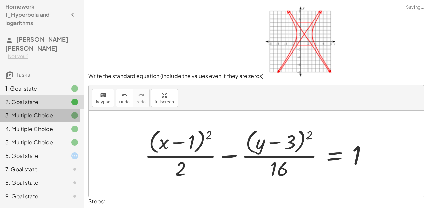
click at [51, 136] on div "3. Multiple Choice" at bounding box center [42, 142] width 84 height 13
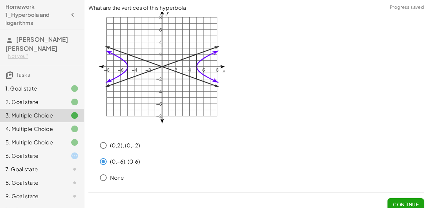
click at [51, 112] on div "3. Multiple Choice" at bounding box center [42, 115] width 84 height 13
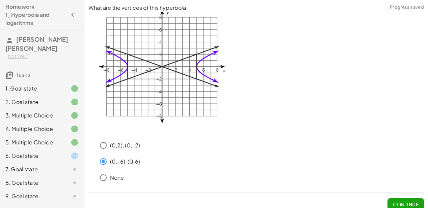
click at [45, 98] on div "2. Goal state" at bounding box center [32, 102] width 54 height 8
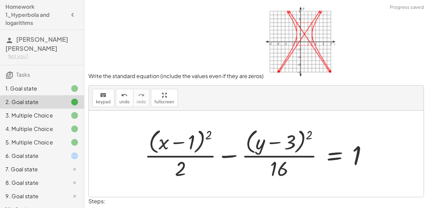
click at [36, 112] on div "3. Multiple Choice" at bounding box center [32, 116] width 54 height 8
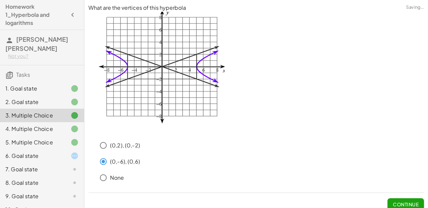
click at [47, 112] on div "3. Multiple Choice" at bounding box center [32, 116] width 54 height 8
click at [38, 139] on div "5. Multiple Choice" at bounding box center [32, 143] width 54 height 8
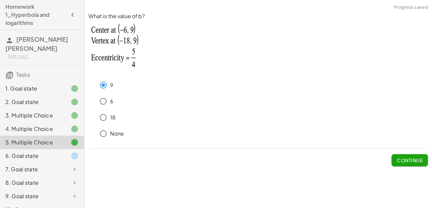
click at [36, 125] on div "4. Multiple Choice" at bounding box center [32, 129] width 54 height 8
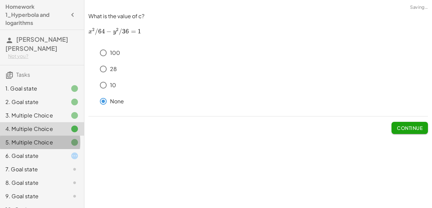
click at [57, 163] on div "5. Multiple Choice" at bounding box center [42, 169] width 84 height 13
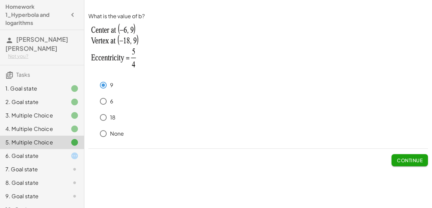
click at [52, 152] on div "6. Goal state" at bounding box center [32, 156] width 54 height 8
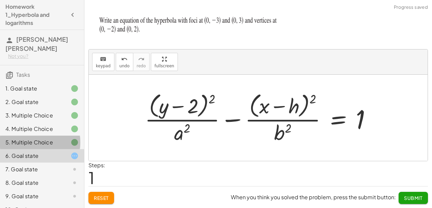
click at [50, 163] on div "5. Multiple Choice" at bounding box center [42, 169] width 84 height 13
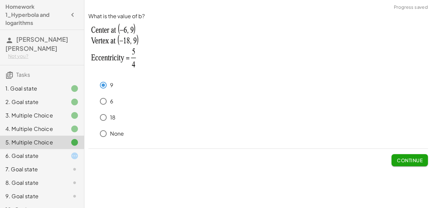
click at [55, 152] on div "6. Goal state" at bounding box center [32, 156] width 54 height 8
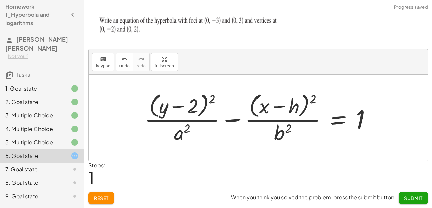
scroll to position [14, 0]
